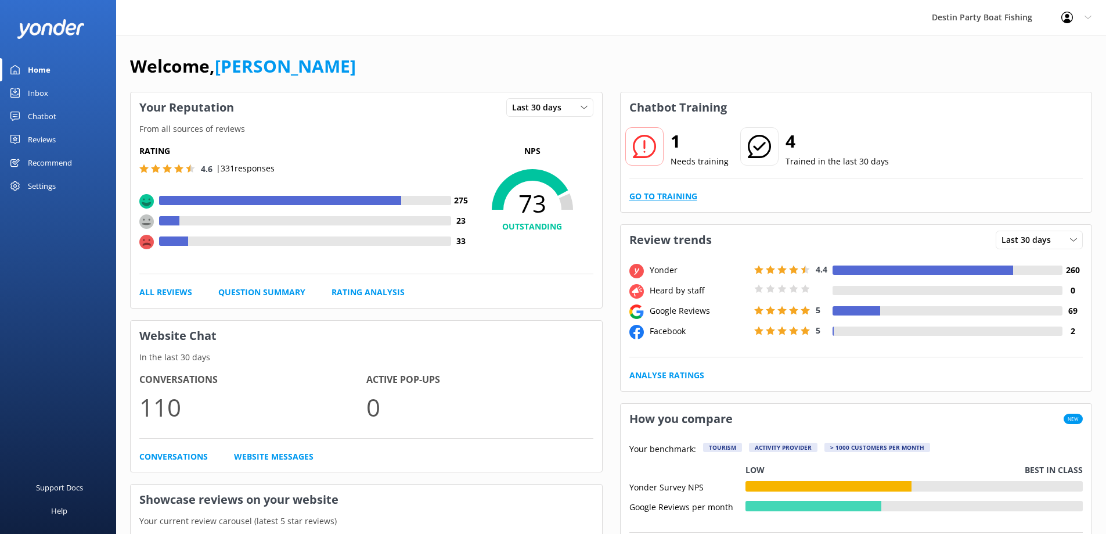
click at [663, 200] on link "Go to Training" at bounding box center [663, 196] width 68 height 13
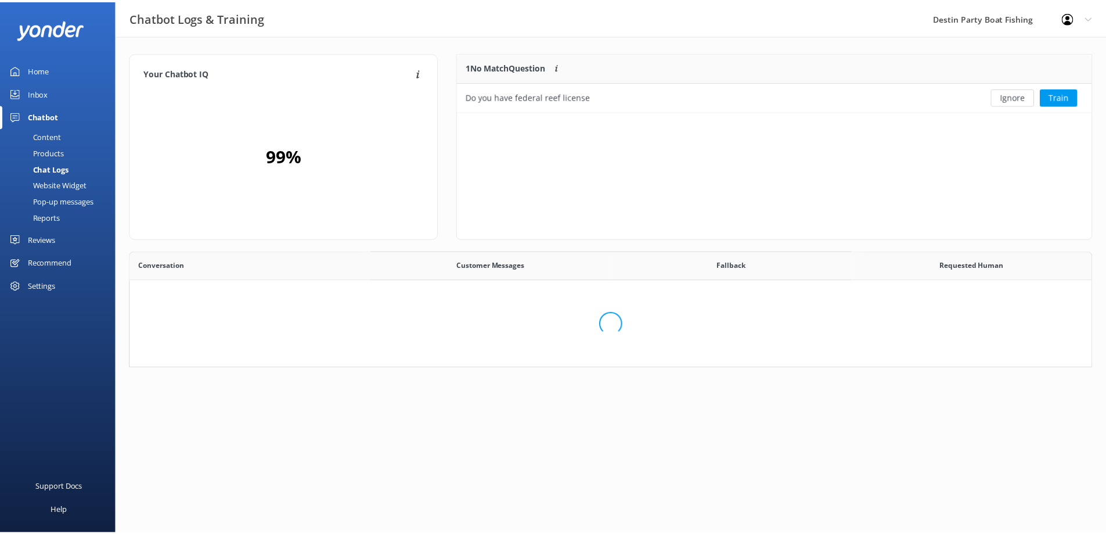
scroll to position [50, 625]
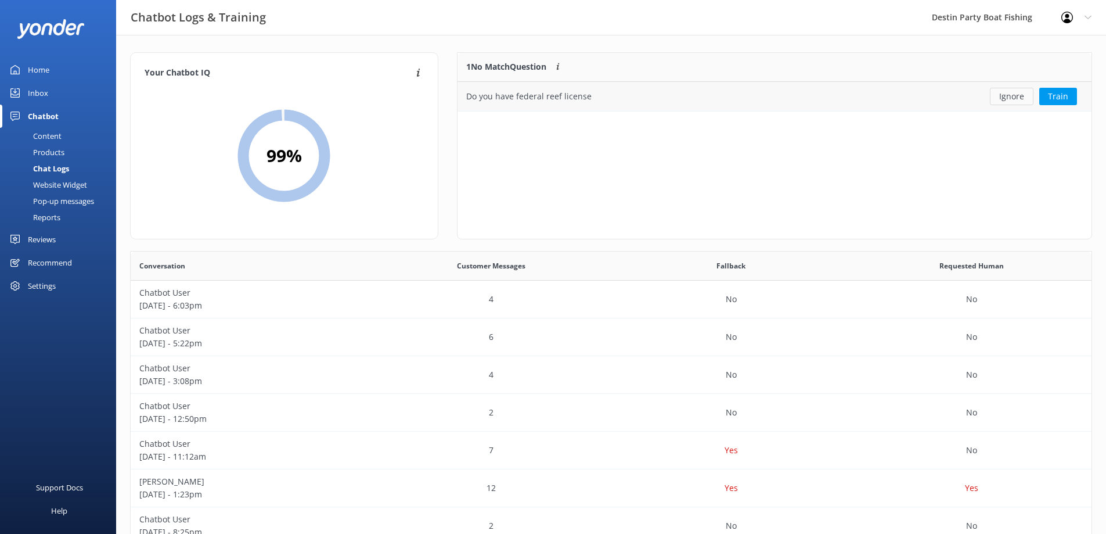
click at [1000, 101] on button "Ignore" at bounding box center [1012, 96] width 44 height 17
click at [59, 63] on link "Home" at bounding box center [58, 69] width 116 height 23
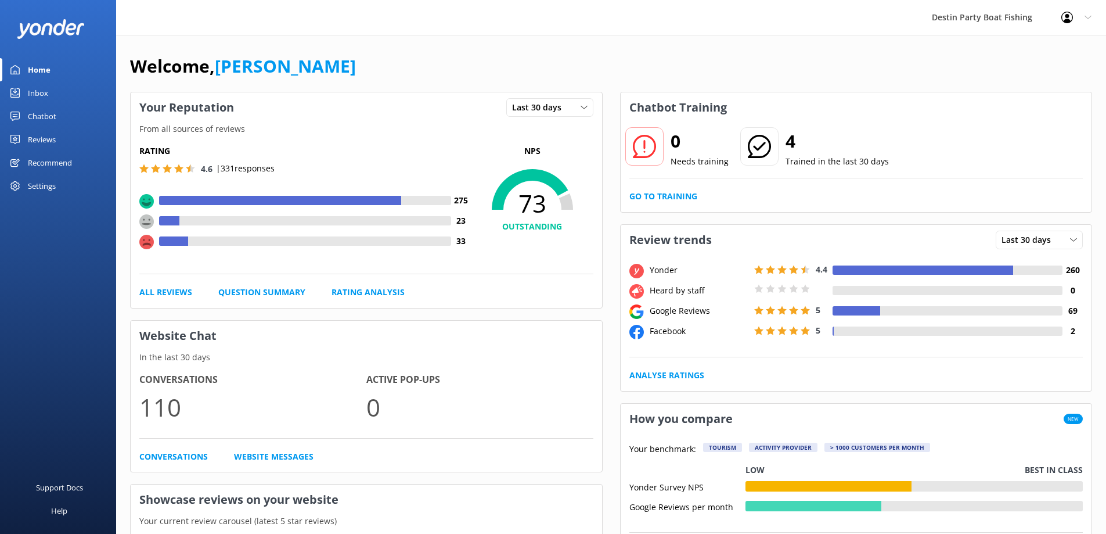
click at [44, 98] on div "Inbox" at bounding box center [38, 92] width 20 height 23
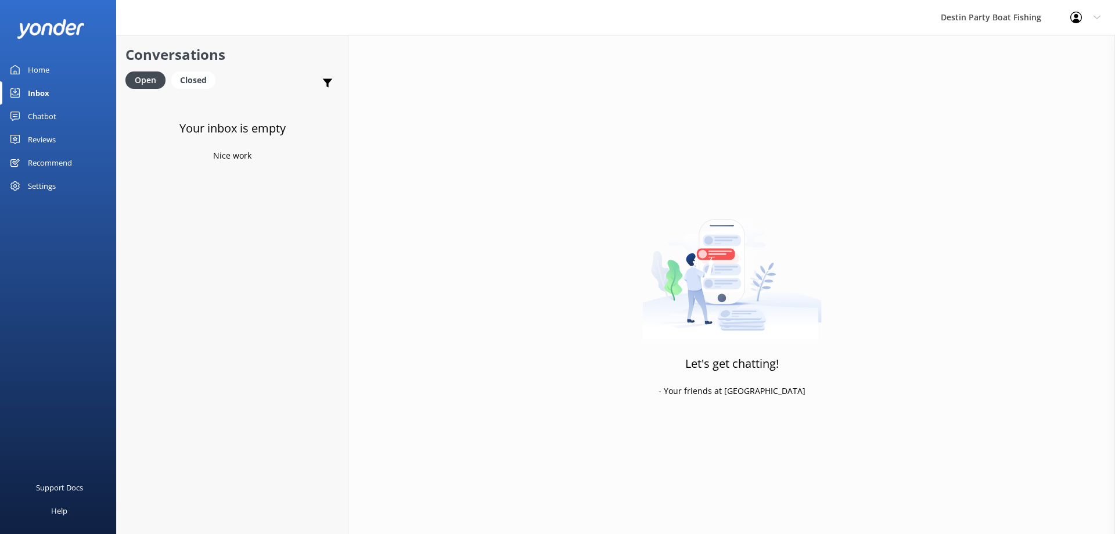
click at [218, 79] on link "Closed" at bounding box center [196, 79] width 50 height 13
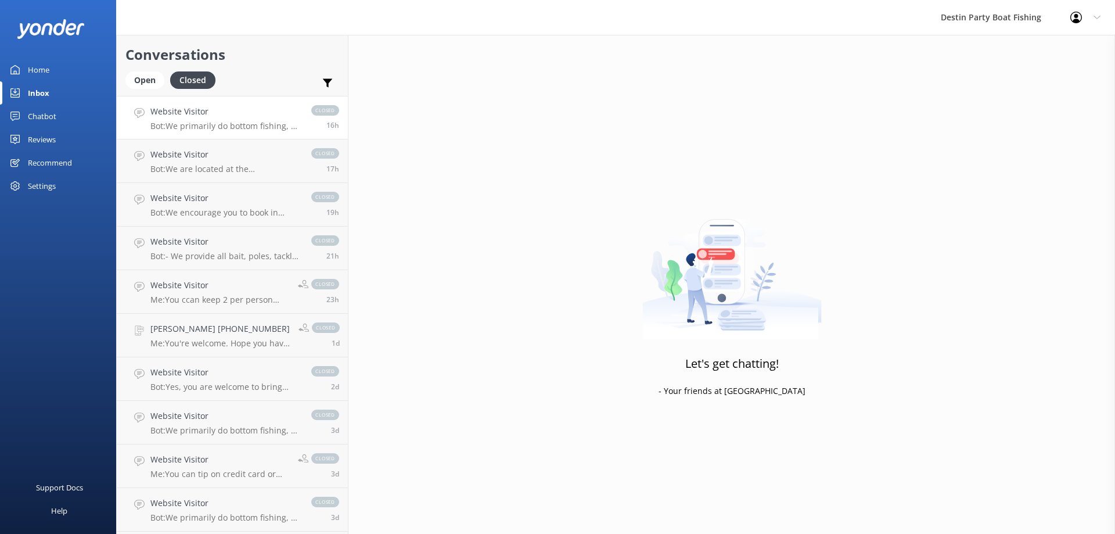
click at [258, 131] on p "Bot: We primarily do bottom fishing, so you can expect to catch snapper, groupe…" at bounding box center [224, 126] width 149 height 10
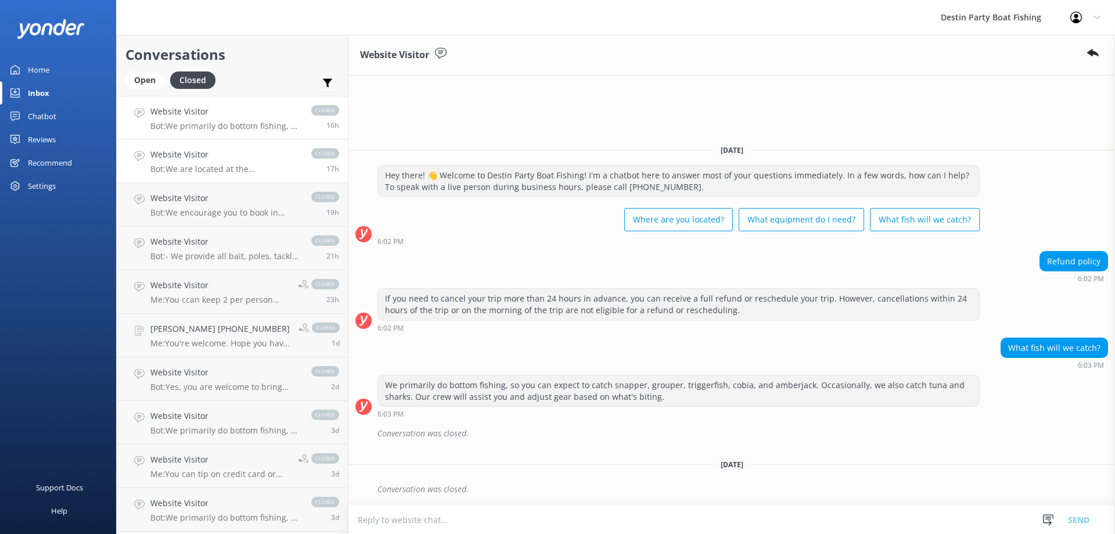
click at [265, 177] on link "Website Visitor Bot: We are located at the [GEOGRAPHIC_DATA] at [STREET_ADDRESS…" at bounding box center [232, 161] width 231 height 44
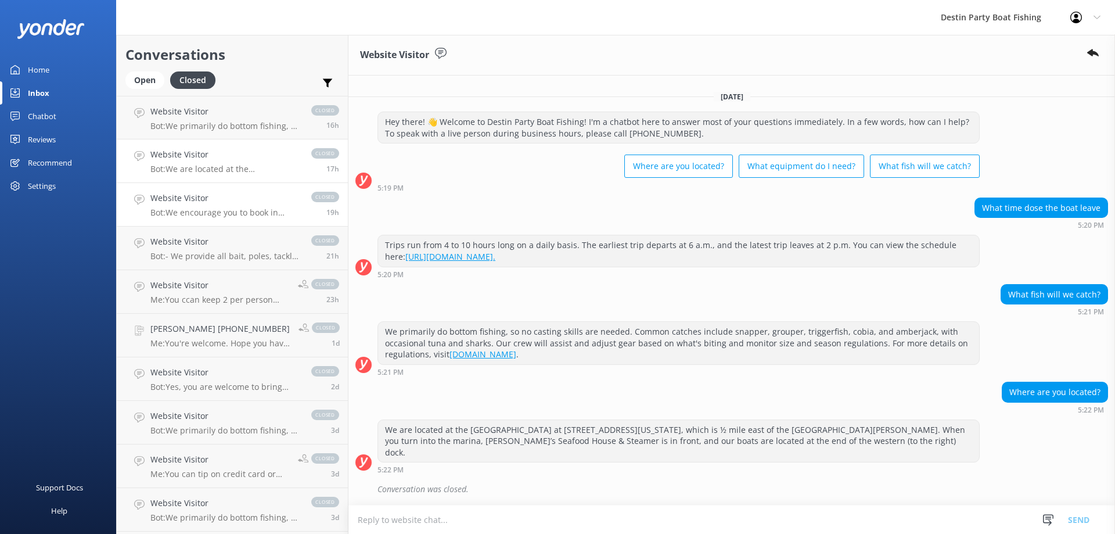
click at [265, 219] on link "Website Visitor Bot: We encourage you to book in advance! You can see all of ou…" at bounding box center [232, 205] width 231 height 44
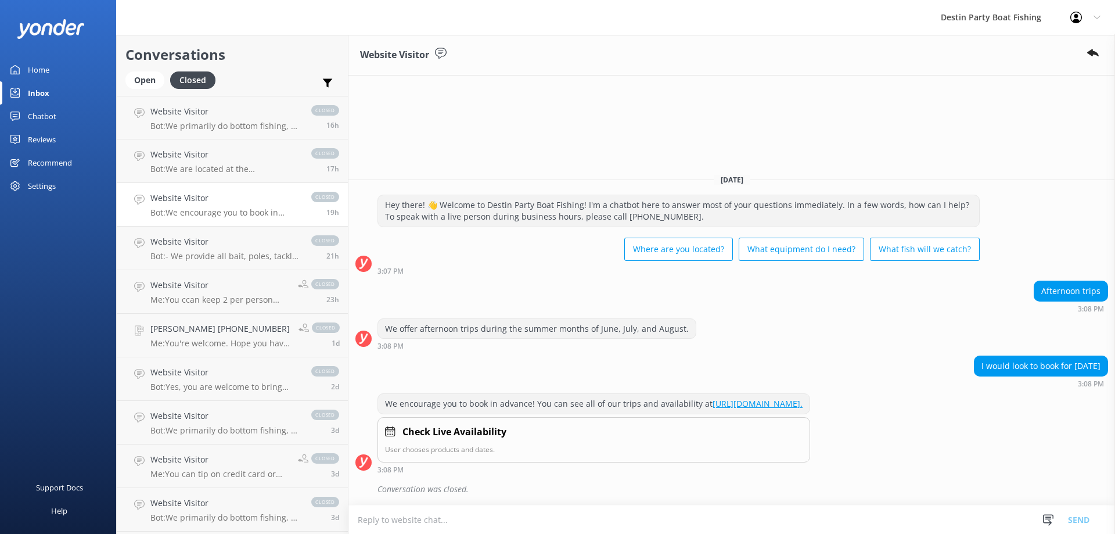
click at [35, 75] on div "Home" at bounding box center [38, 69] width 21 height 23
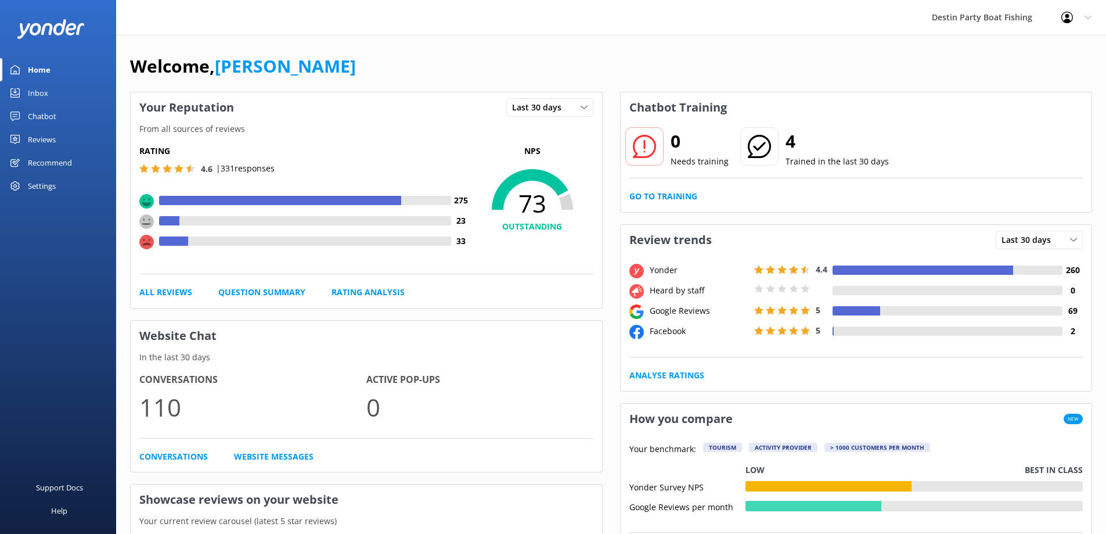
click at [40, 85] on div "Inbox" at bounding box center [38, 92] width 20 height 23
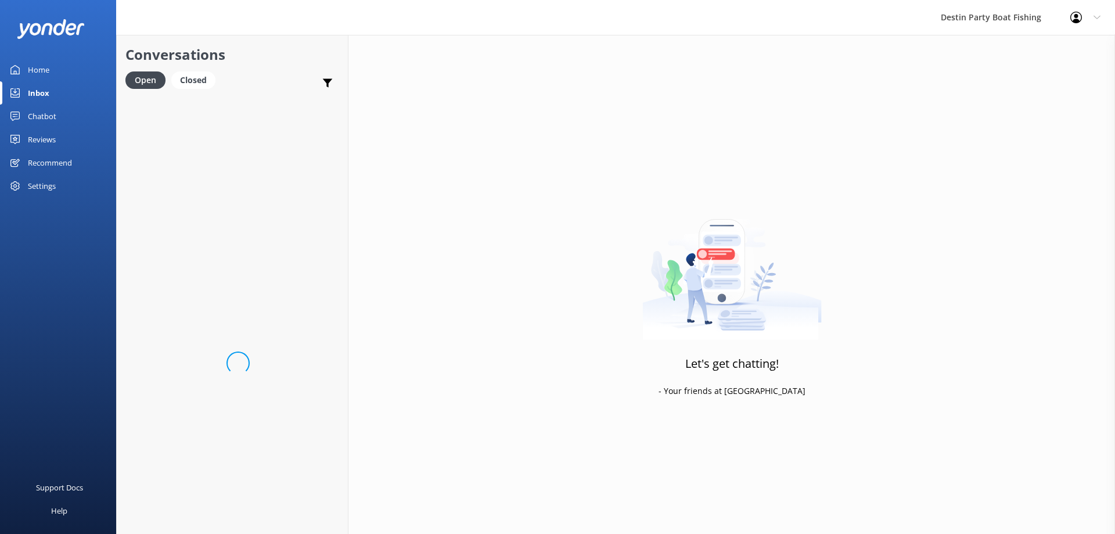
click at [33, 143] on div "Reviews" at bounding box center [42, 139] width 28 height 23
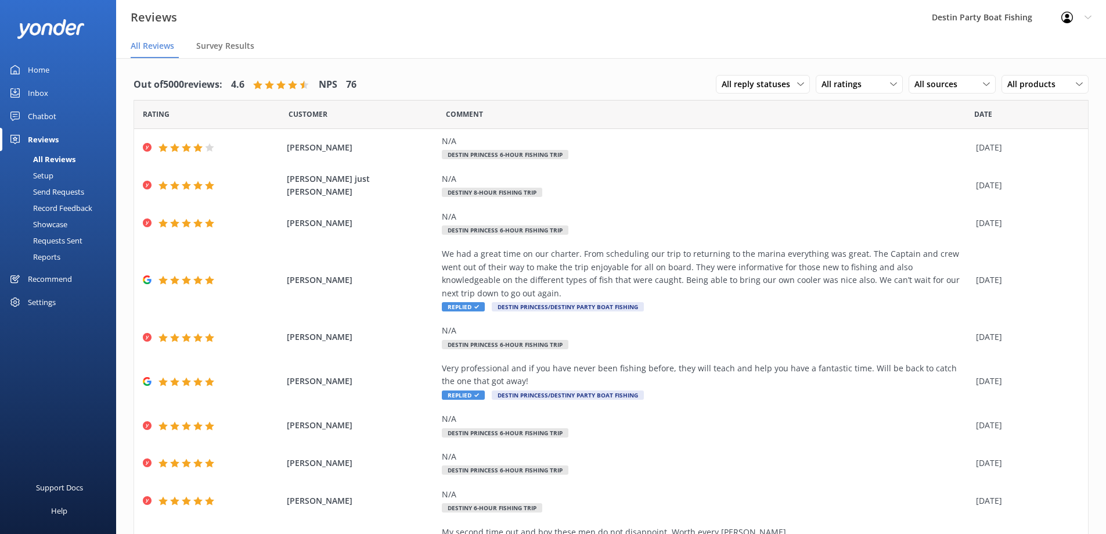
click at [37, 74] on div "Home" at bounding box center [38, 69] width 21 height 23
